Goal: Information Seeking & Learning: Learn about a topic

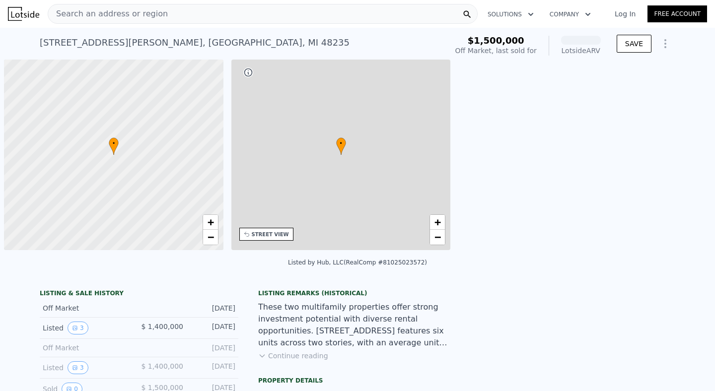
scroll to position [0, 4]
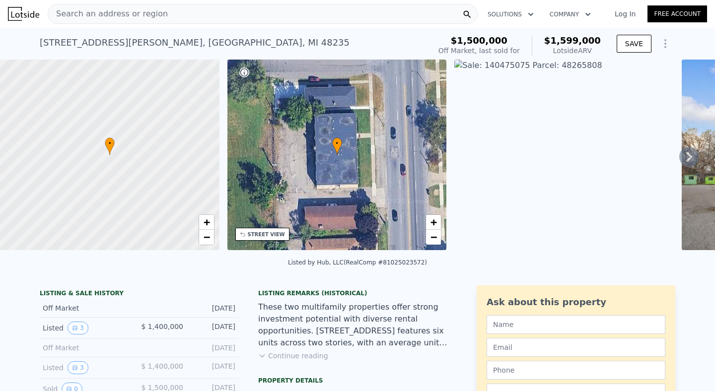
drag, startPoint x: 555, startPoint y: 39, endPoint x: 599, endPoint y: 46, distance: 44.3
click at [599, 46] on div "$1,599,000 Lotside ARV" at bounding box center [566, 46] width 69 height 20
click at [599, 46] on div "Lotside ARV" at bounding box center [572, 51] width 57 height 10
click at [104, 13] on span "Search an address or region" at bounding box center [108, 14] width 120 height 12
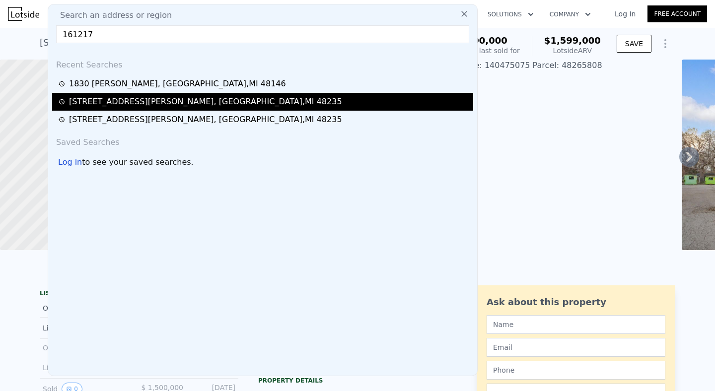
type input "161217"
click at [93, 99] on div "[STREET_ADDRESS][PERSON_NAME]" at bounding box center [205, 102] width 273 height 12
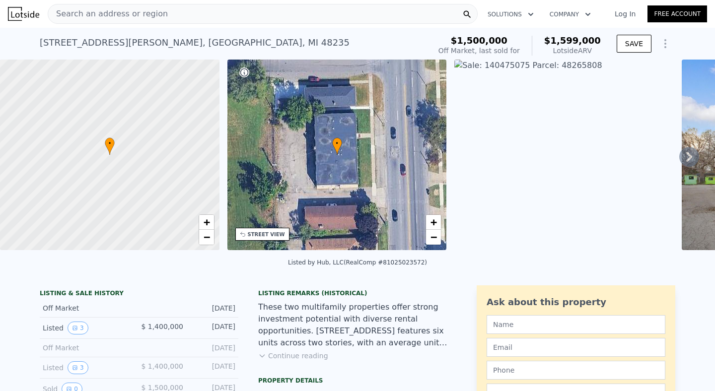
type input "24"
type input "20"
type input "16785"
type input "22377"
type input "29620.800000000003"
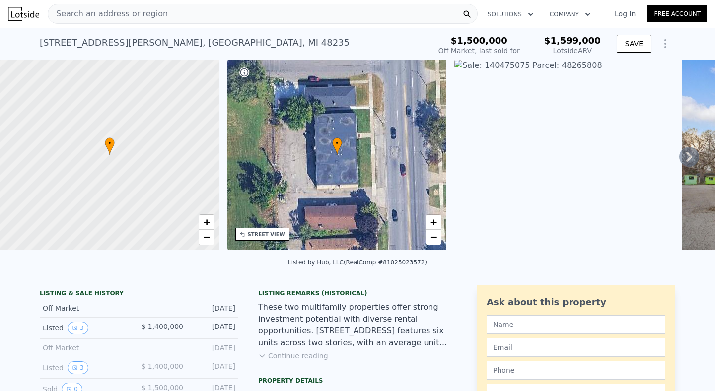
type input "$ 914,000"
type input "8"
type input "-$ 129,191"
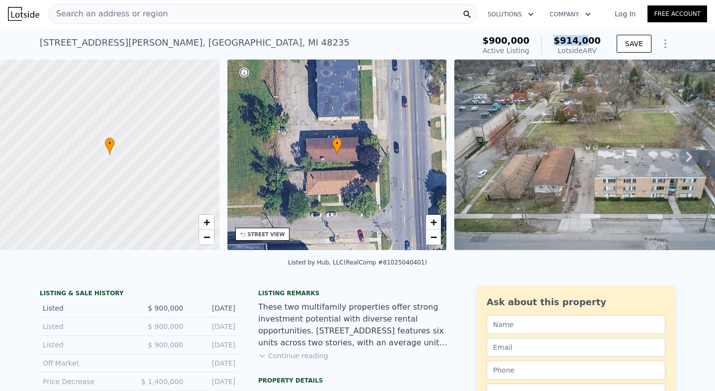
drag, startPoint x: 557, startPoint y: 37, endPoint x: 593, endPoint y: 43, distance: 36.3
click at [593, 43] on div "$914,000 Lotside ARV" at bounding box center [571, 46] width 60 height 20
click at [593, 43] on span "$914,000" at bounding box center [577, 40] width 47 height 10
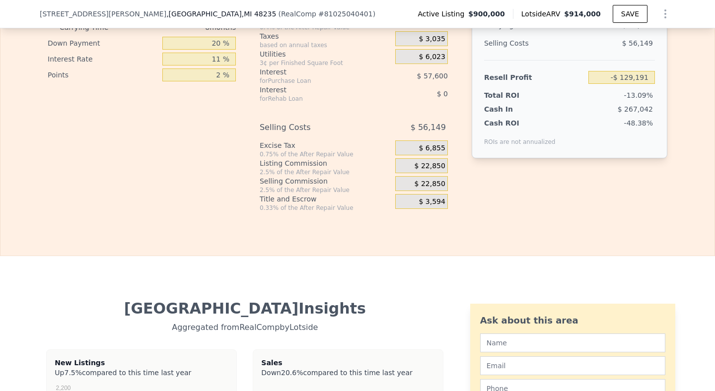
scroll to position [1586, 0]
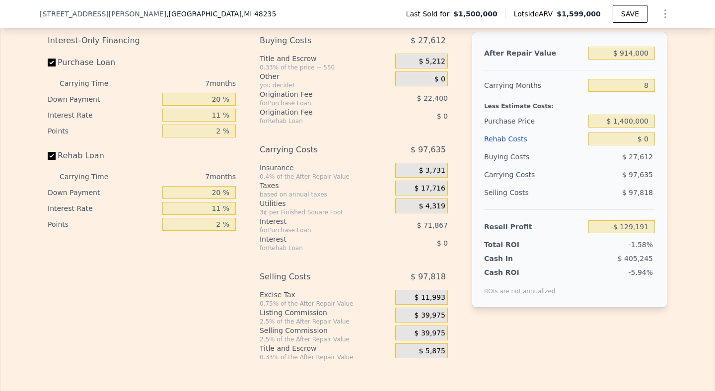
type input "0"
type input "6"
type input "22377"
type input "22430"
type input "25264.8"
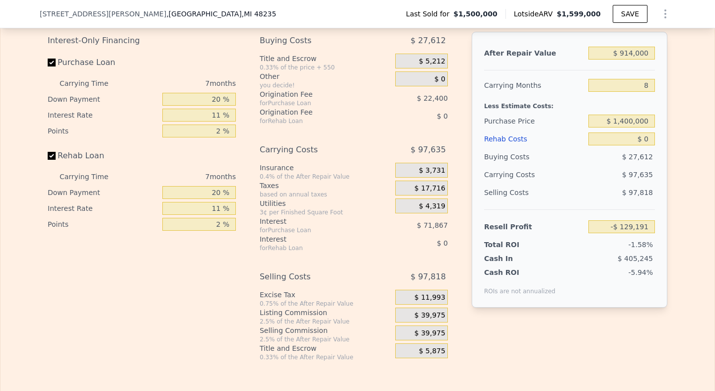
type input "$ 1,599,000"
type input "7"
type input "-$ 24,065"
